Goal: Check status: Check status

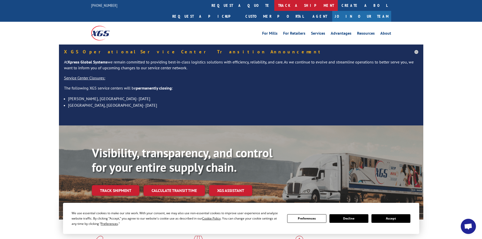
click at [274, 7] on link "track a shipment" at bounding box center [306, 5] width 64 height 11
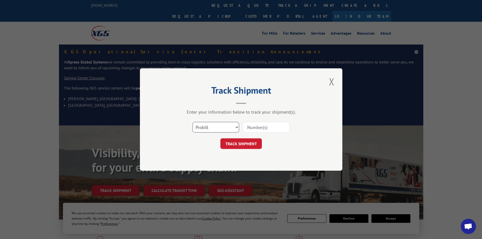
click at [223, 127] on select "Select category... Probill BOL PO" at bounding box center [216, 127] width 47 height 11
select select "bol"
click at [193, 122] on select "Select category... Probill BOL PO" at bounding box center [216, 127] width 47 height 11
click at [246, 134] on div "Select category... Probill BOL PO" at bounding box center [241, 127] width 152 height 17
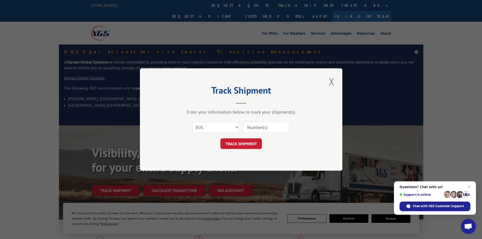
click at [248, 131] on input at bounding box center [266, 127] width 47 height 11
paste input "5266482"
type input "5266482"
click at [247, 145] on button "TRACK SHIPMENT" at bounding box center [241, 143] width 42 height 11
